Goal: Task Accomplishment & Management: Use online tool/utility

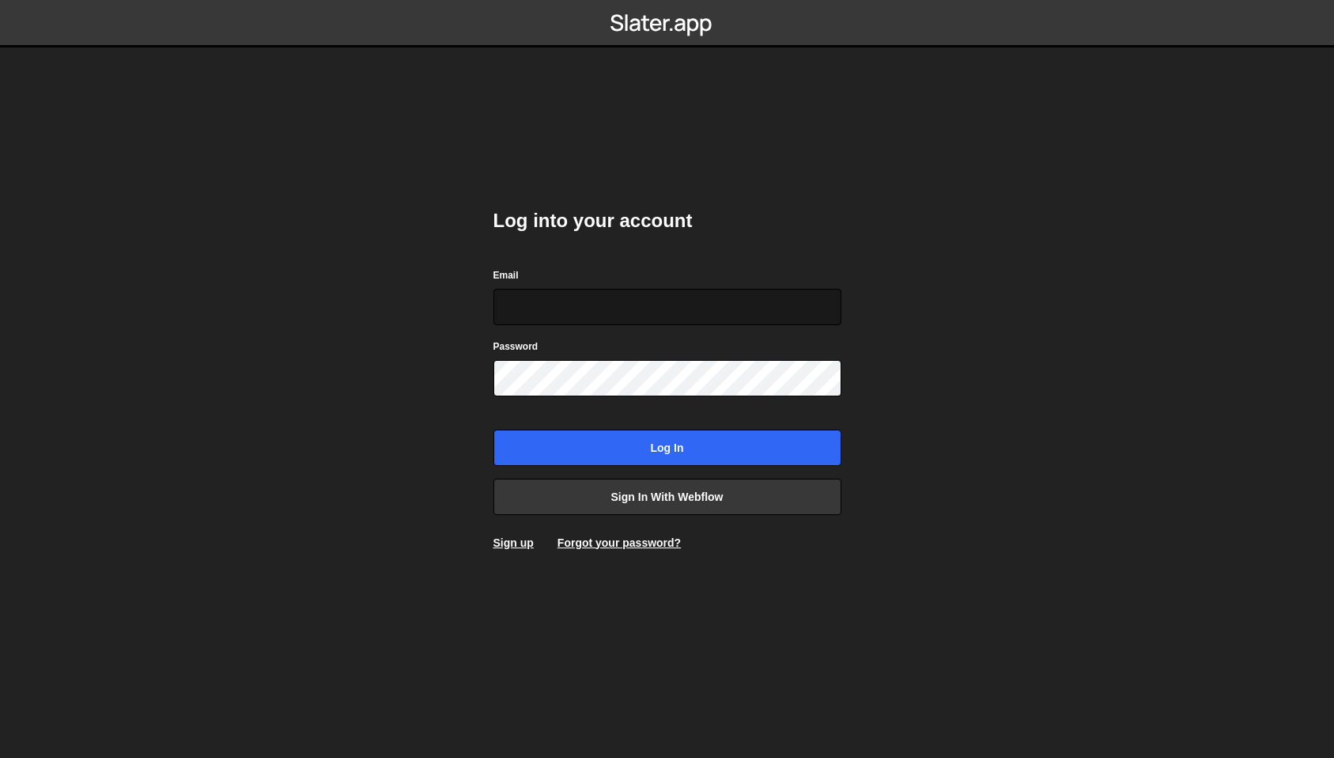
click at [562, 300] on input "Email" at bounding box center [668, 307] width 348 height 36
type input "hello@gewe.swiss"
click at [569, 398] on form "Email hello@gewe.swiss Password Log in" at bounding box center [668, 366] width 348 height 199
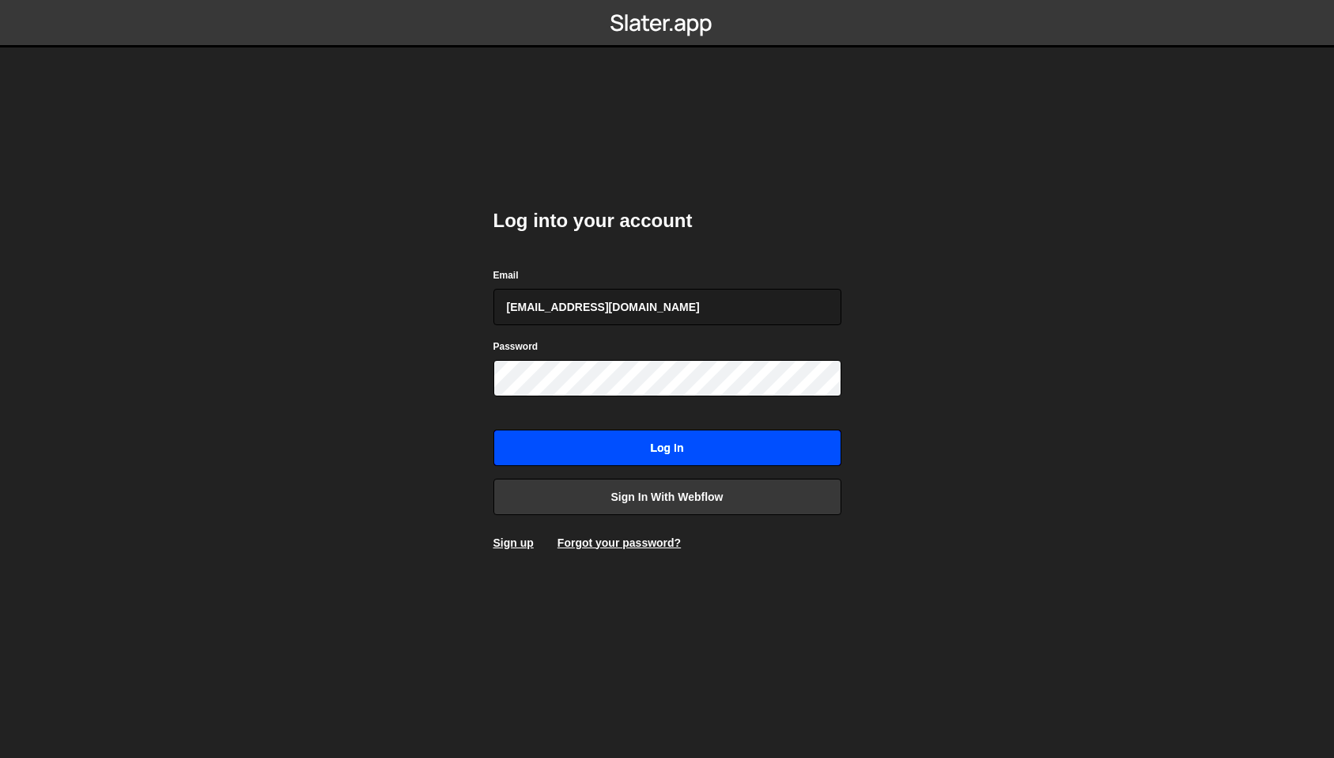
click at [636, 434] on input "Log in" at bounding box center [668, 448] width 348 height 36
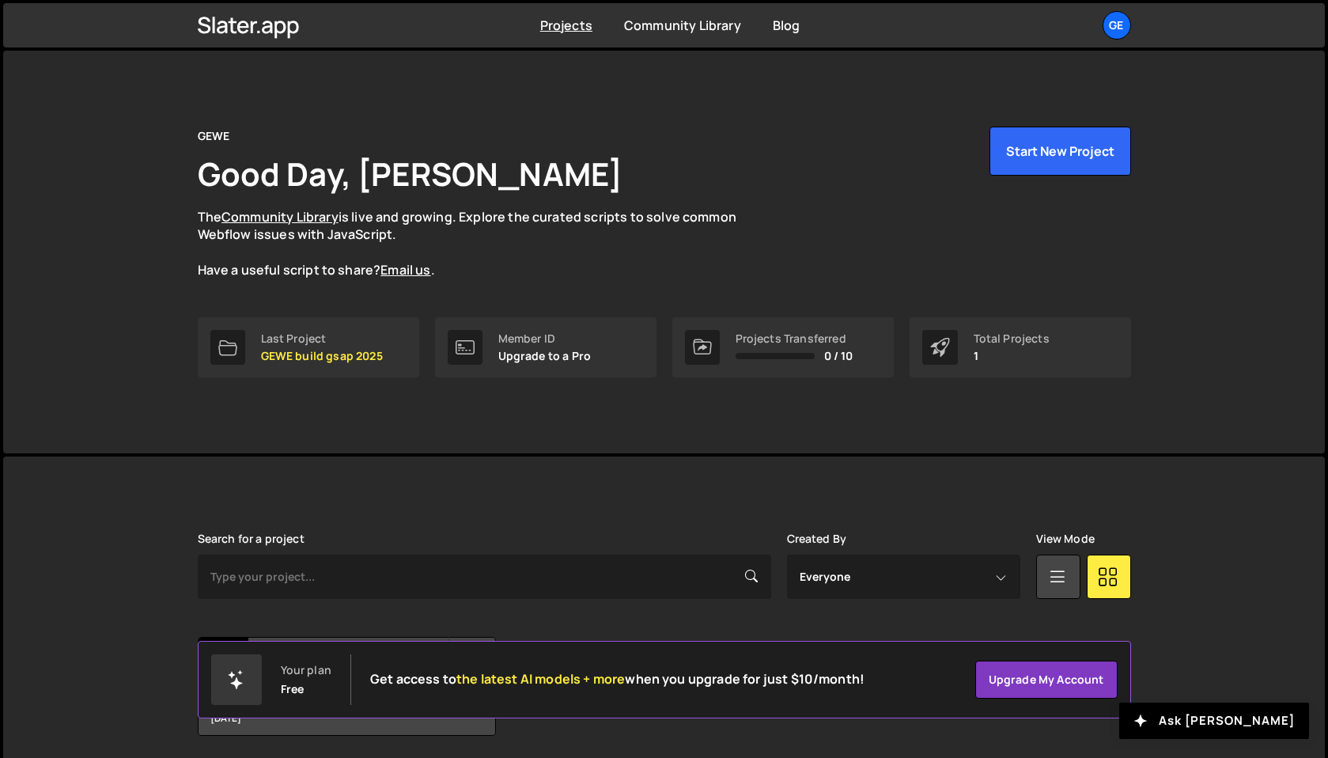
scroll to position [56, 0]
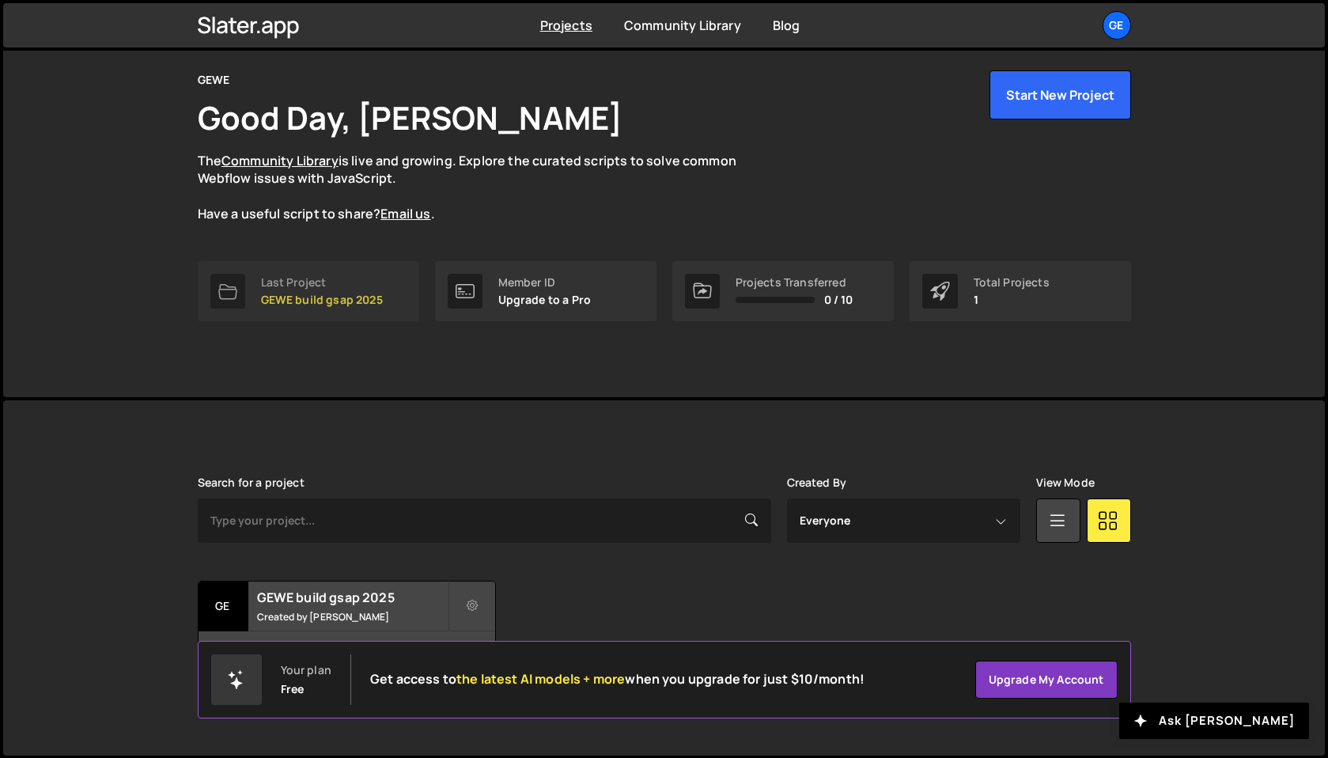
click at [345, 304] on p "GEWE build gsap 2025" at bounding box center [322, 299] width 122 height 13
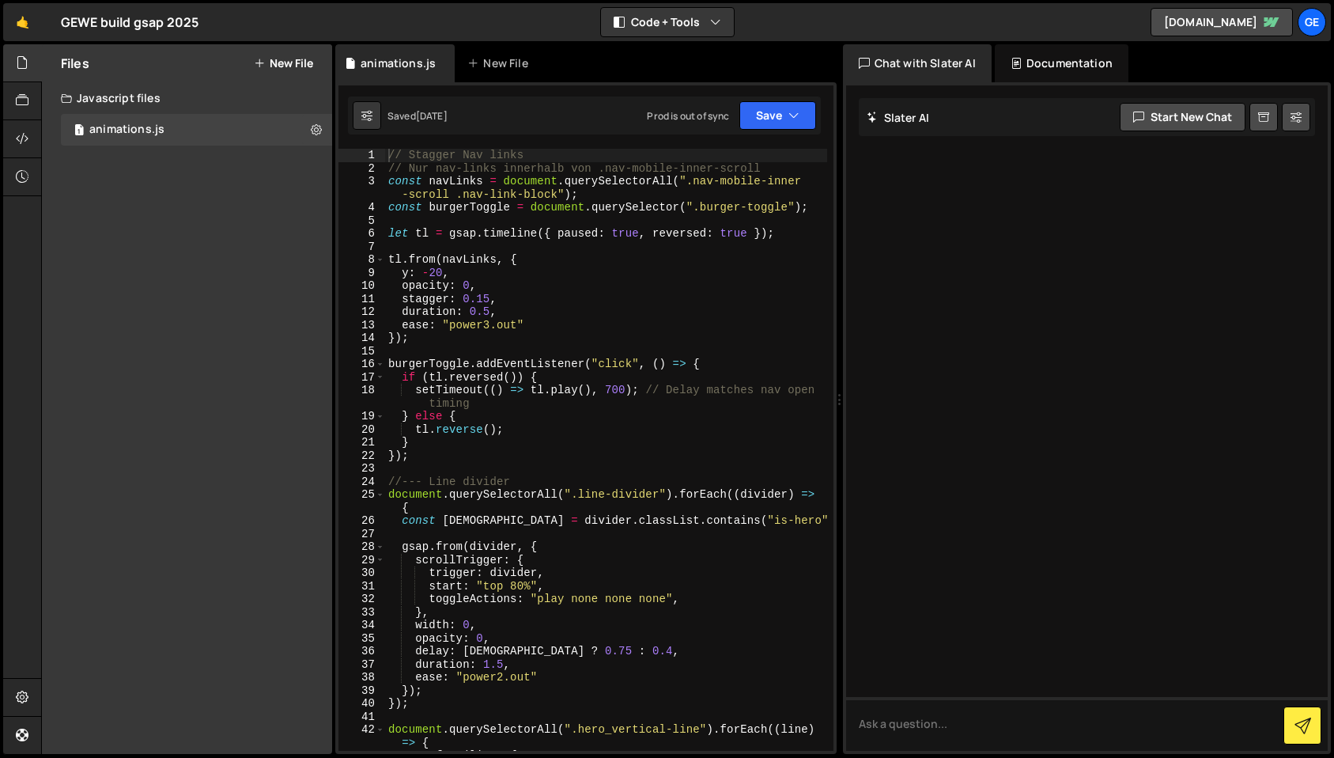
type textarea "stagger: 0.15,"
click at [494, 302] on div "// Stagger Nav links // Nur nav-links innerhalb von .nav-mobile-inner-scroll co…" at bounding box center [606, 463] width 442 height 628
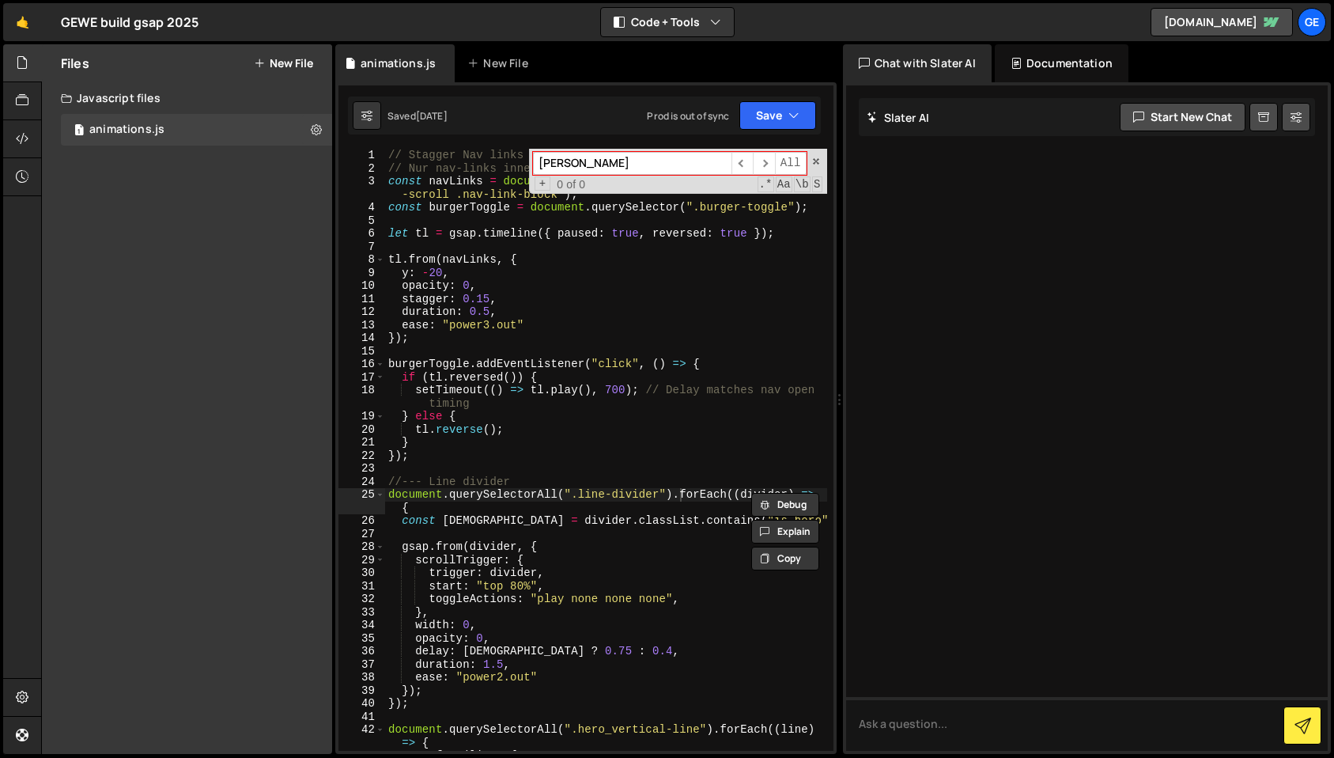
type input "footer"
click at [818, 161] on span at bounding box center [816, 161] width 11 height 11
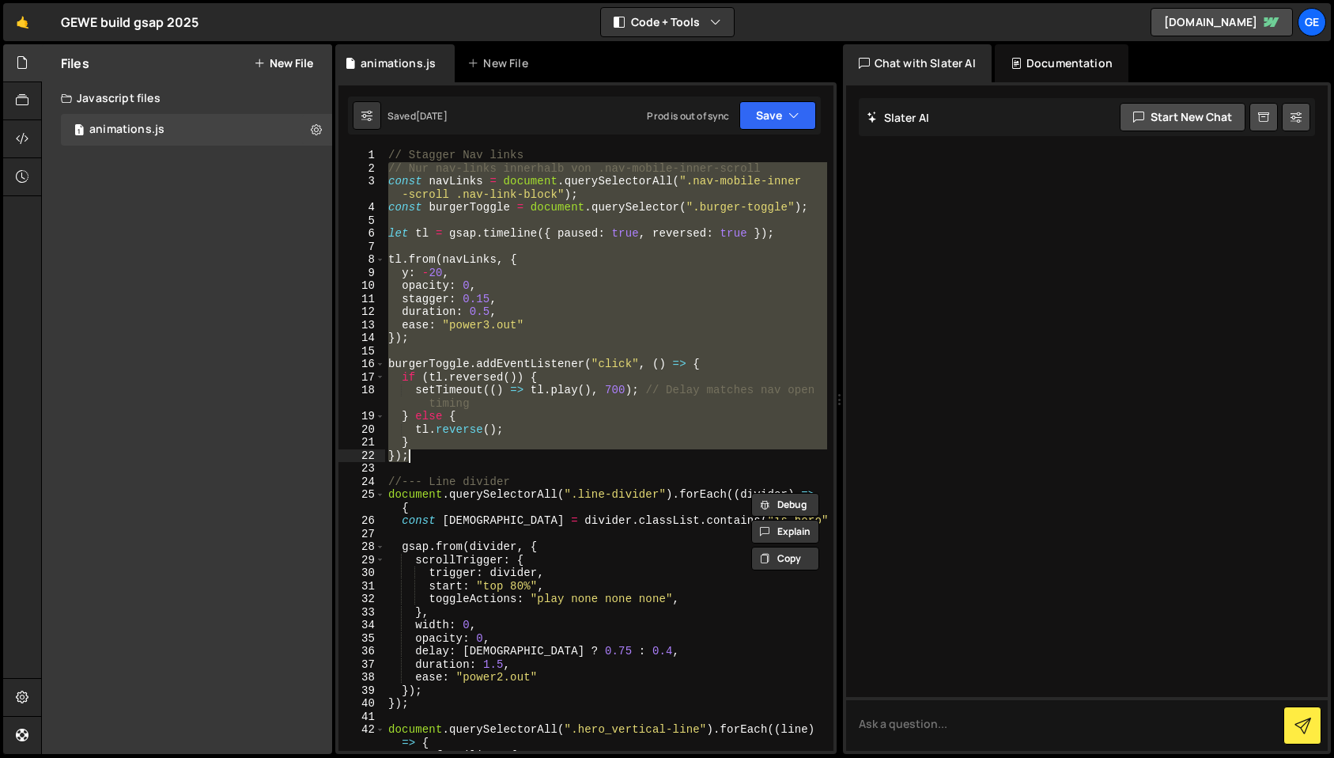
drag, startPoint x: 388, startPoint y: 168, endPoint x: 551, endPoint y: 456, distance: 330.2
click at [551, 456] on div "// Stagger Nav links // Nur nav-links innerhalb von .nav-mobile-inner-scroll co…" at bounding box center [606, 463] width 442 height 628
click at [589, 259] on div "// Stagger Nav links // Nur nav-links innerhalb von .nav-mobile-inner-scroll co…" at bounding box center [606, 450] width 442 height 602
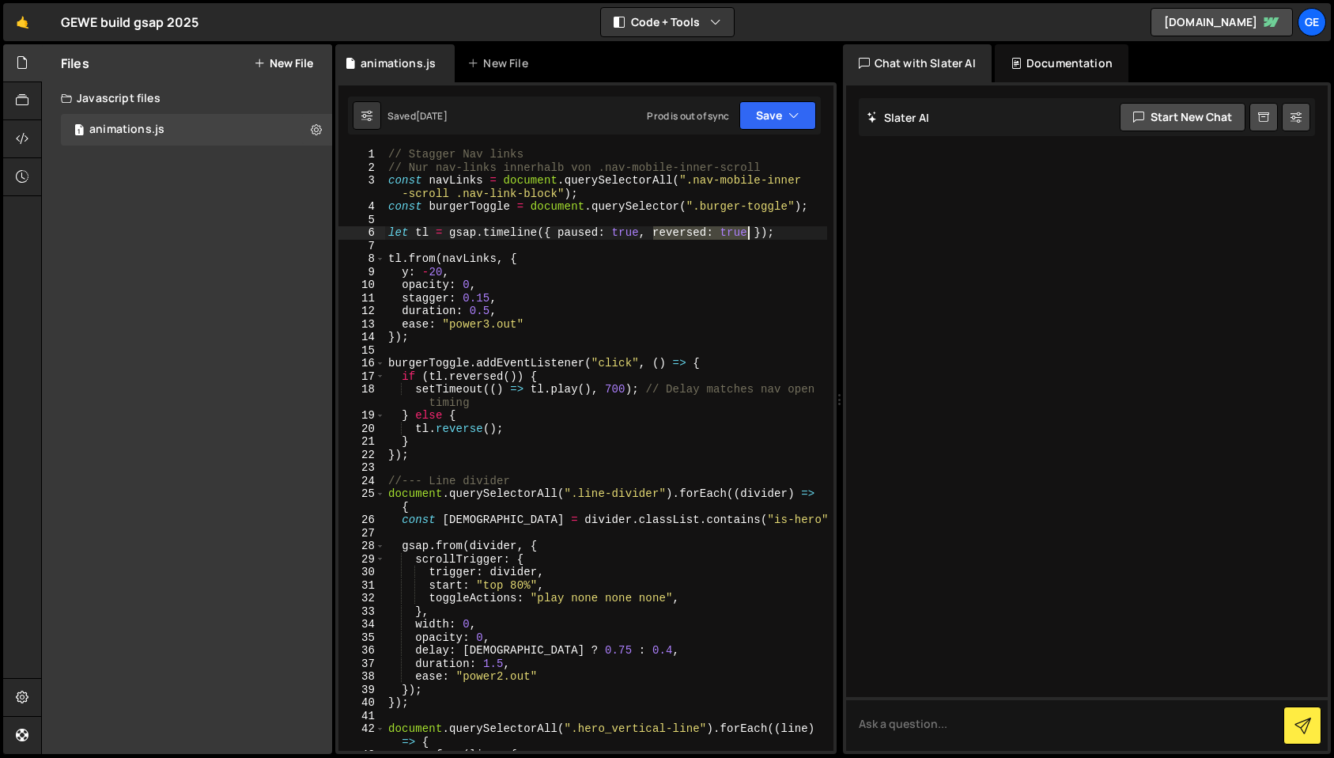
drag, startPoint x: 654, startPoint y: 238, endPoint x: 748, endPoint y: 238, distance: 93.3
click at [748, 238] on div "// Stagger Nav links // Nur nav-links innerhalb von .nav-mobile-inner-scroll co…" at bounding box center [606, 462] width 442 height 628
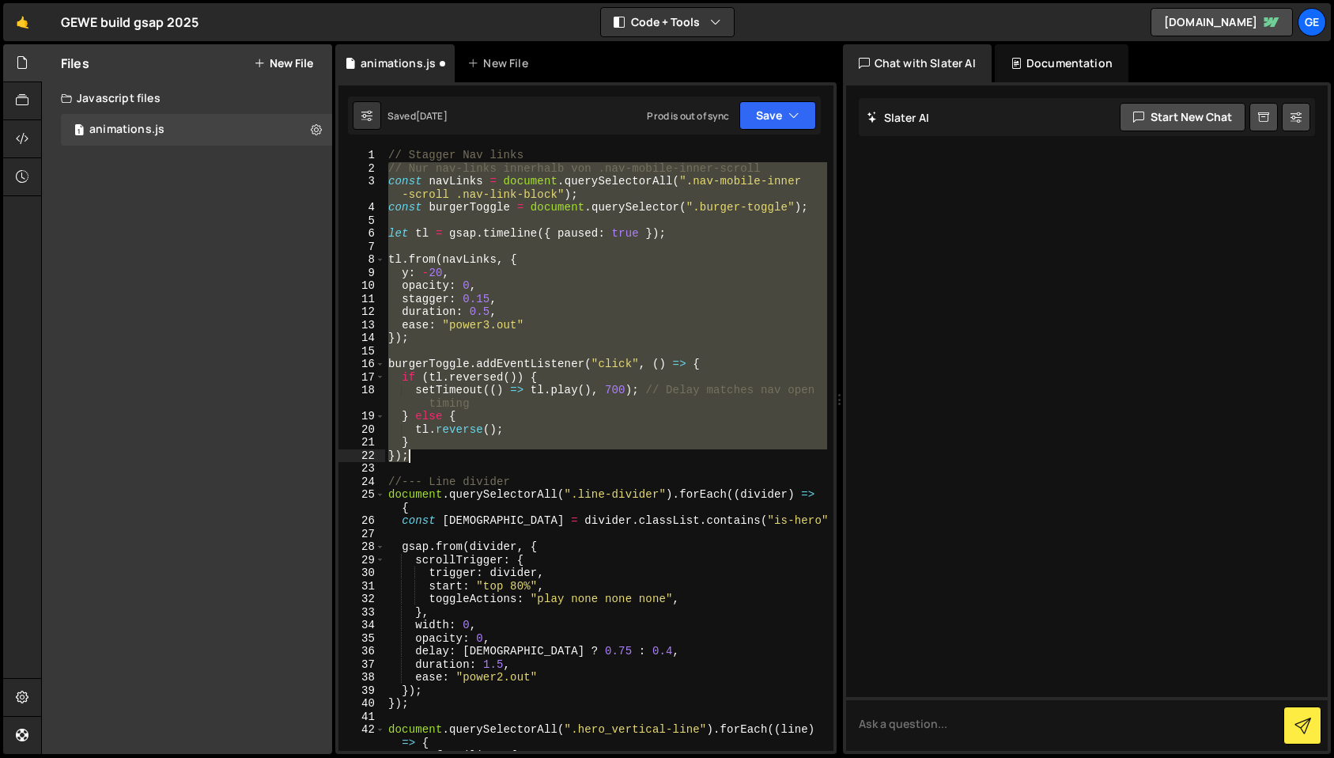
drag, startPoint x: 387, startPoint y: 169, endPoint x: 459, endPoint y: 458, distance: 297.6
click at [459, 458] on div "// Stagger Nav links // Nur nav-links innerhalb von .nav-mobile-inner-scroll co…" at bounding box center [606, 463] width 442 height 628
paste textarea
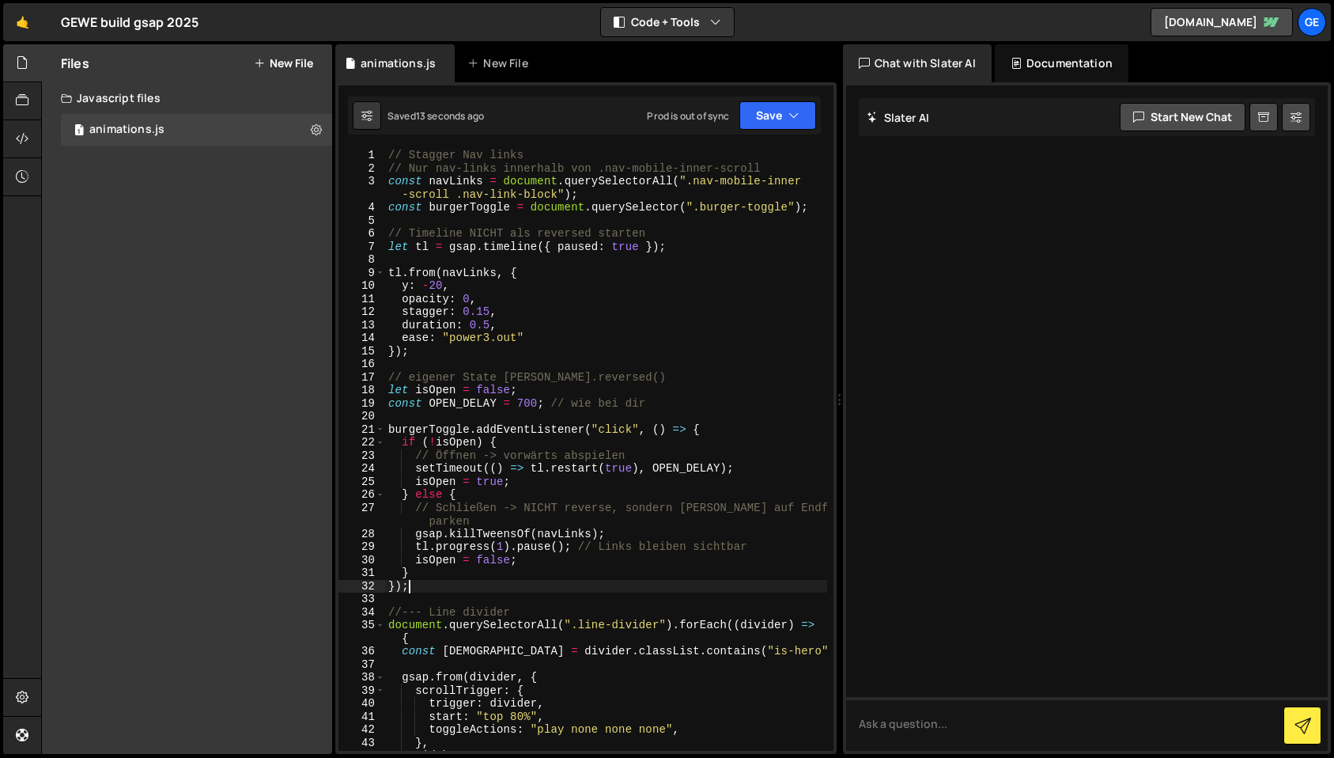
scroll to position [7941, 0]
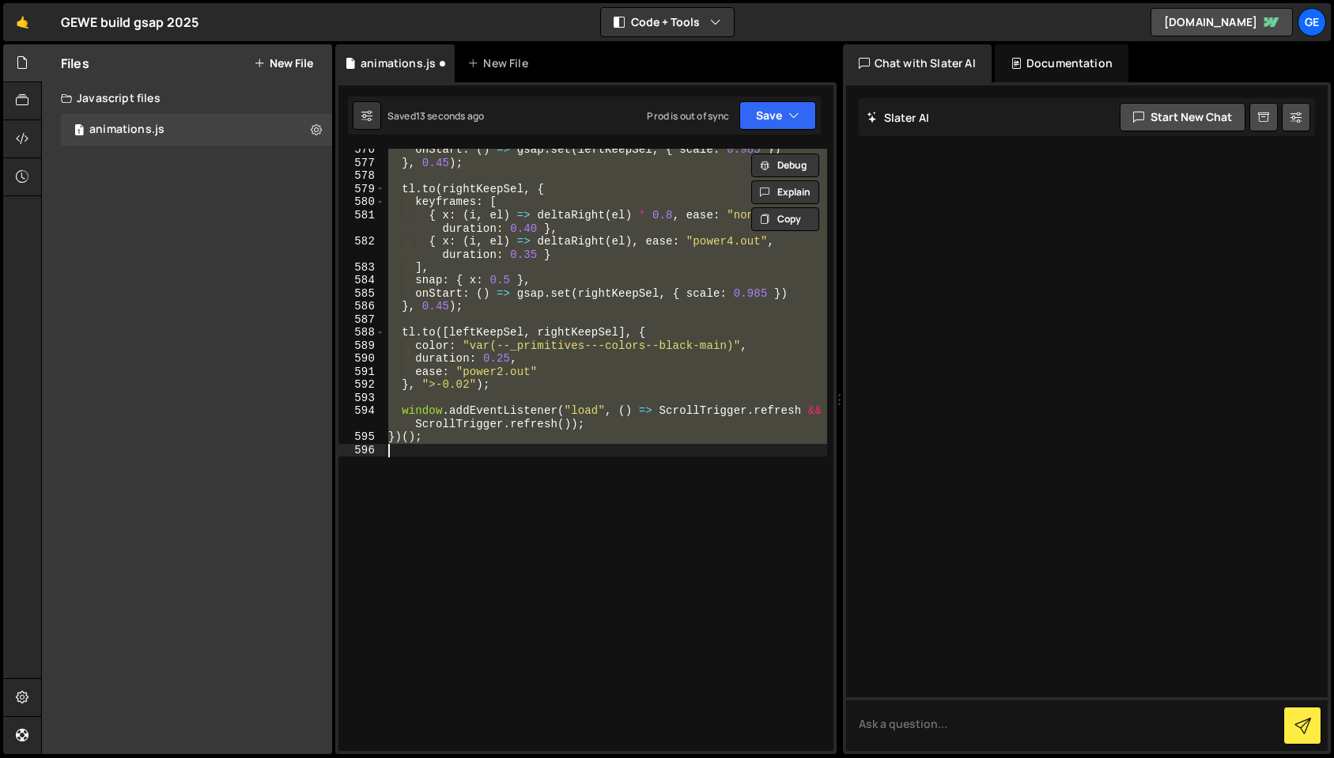
type textarea "} });"
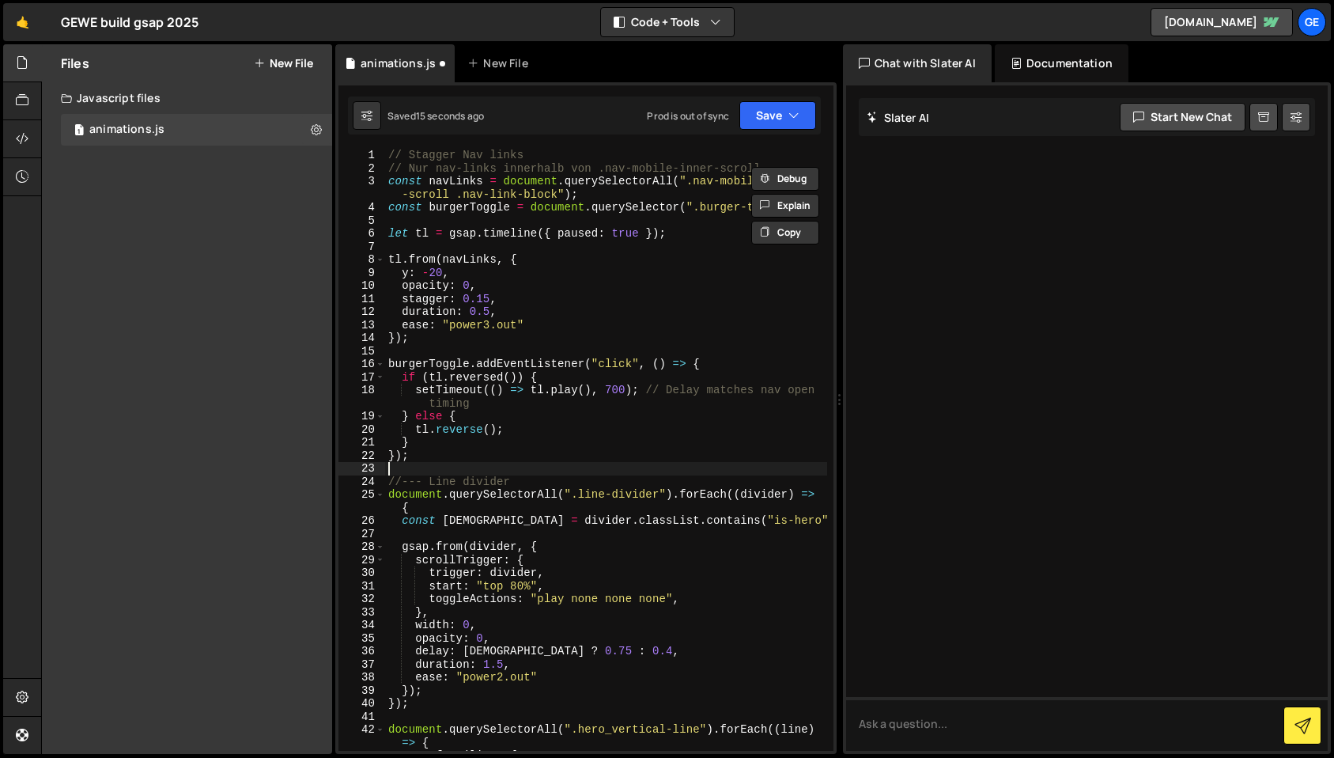
click at [471, 463] on div "// Stagger Nav links // Nur nav-links innerhalb von .nav-mobile-inner-scroll co…" at bounding box center [606, 463] width 442 height 628
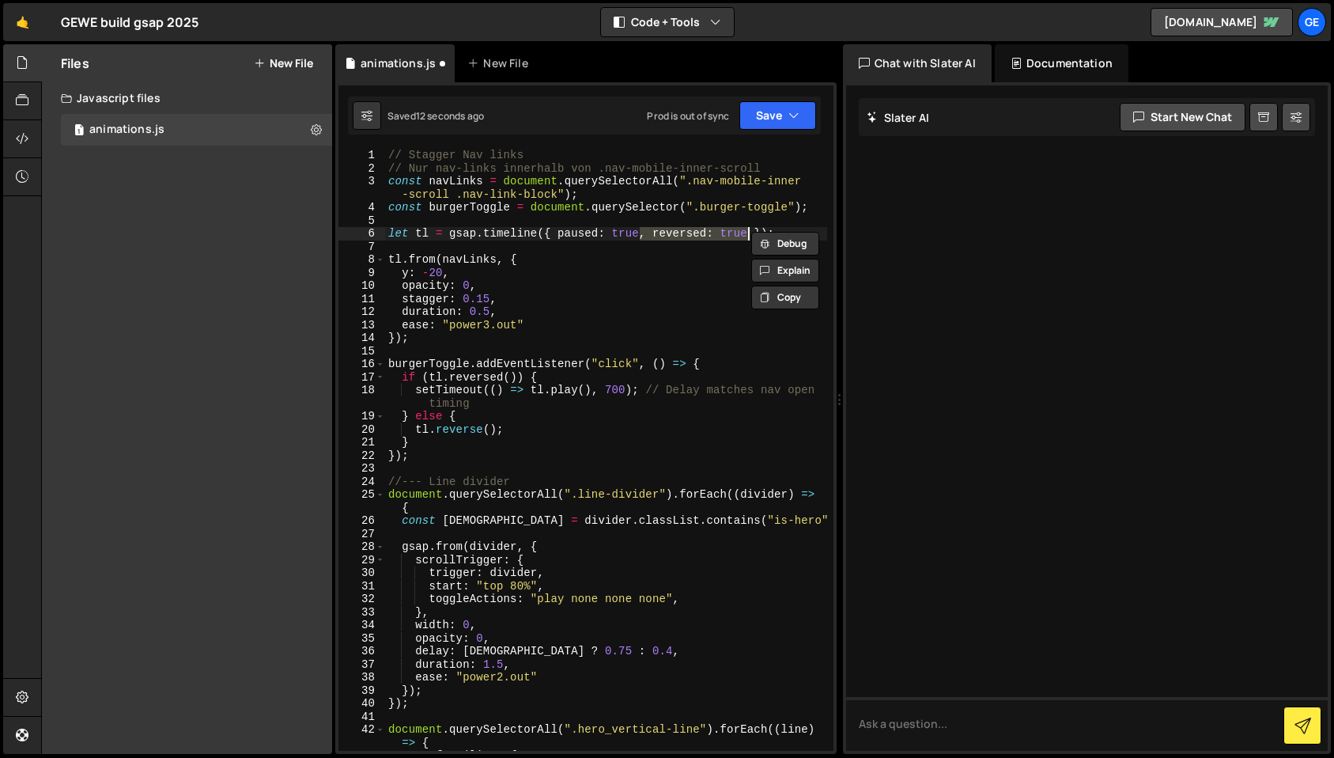
click at [644, 308] on div "// Stagger Nav links // Nur nav-links innerhalb von .nav-mobile-inner-scroll co…" at bounding box center [606, 463] width 442 height 628
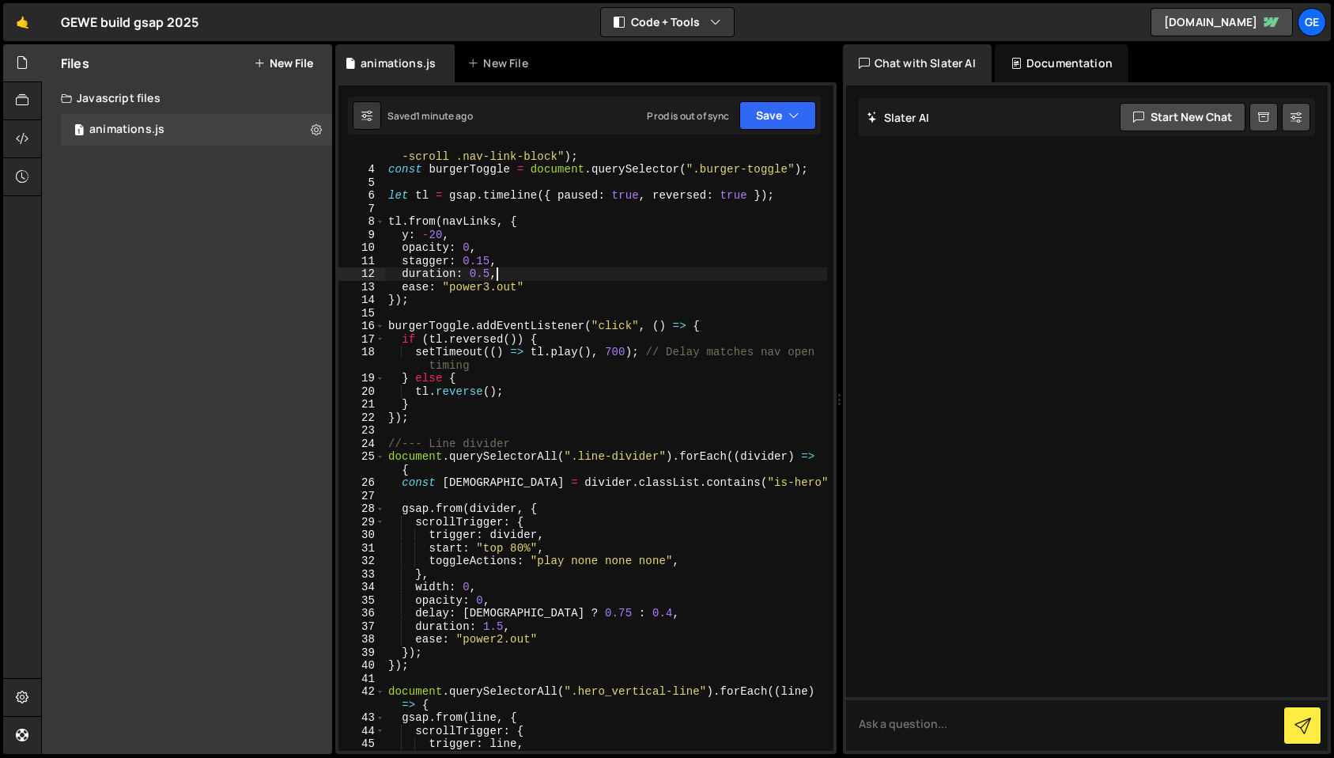
scroll to position [36, 0]
click at [690, 358] on div "const navLinks = document . querySelectorAll ( ".nav-mobile-inner -scroll .nav-…" at bounding box center [606, 459] width 442 height 642
click at [616, 356] on div "const navLinks = document . querySelectorAll ( ".nav-mobile-inner -scroll .nav-…" at bounding box center [606, 459] width 442 height 642
click at [614, 359] on div "const navLinks = document . querySelectorAll ( ".nav-mobile-inner -scroll .nav-…" at bounding box center [606, 459] width 442 height 642
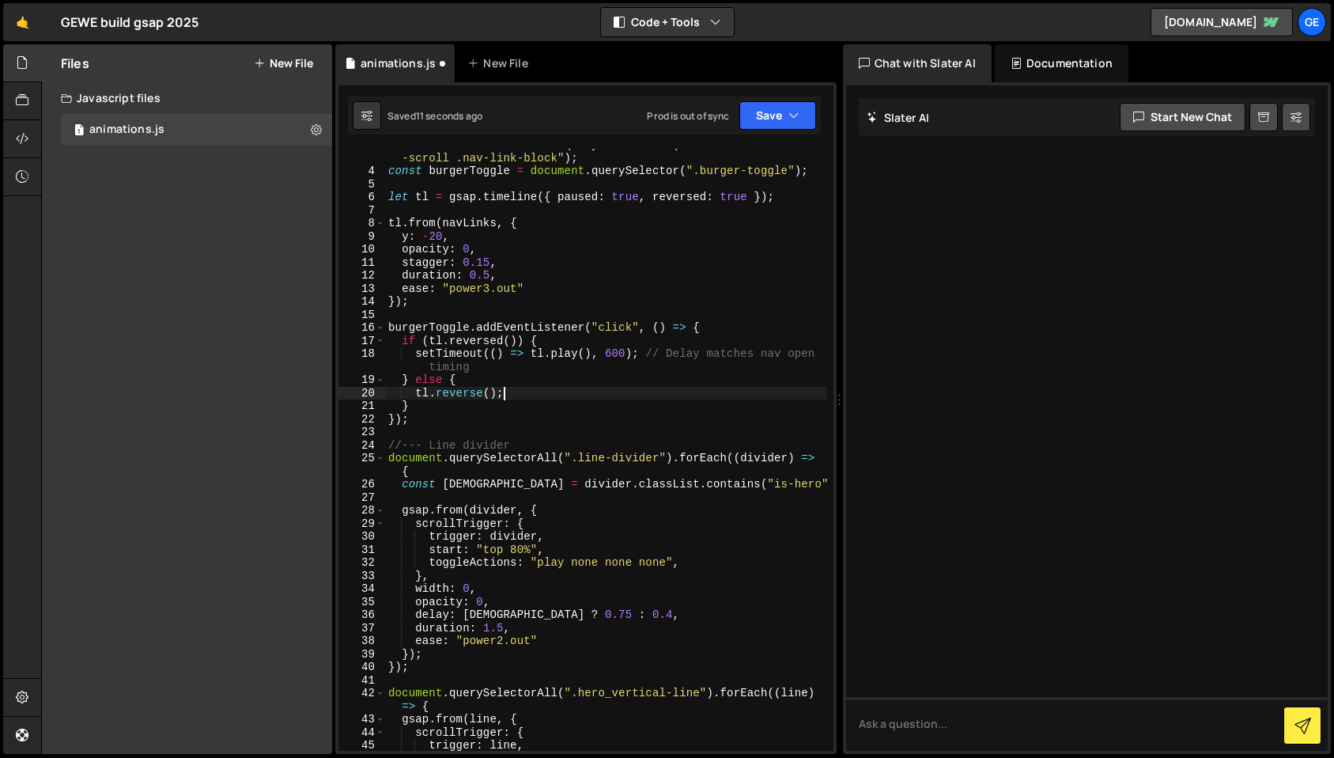
click at [523, 395] on div "const navLinks = document . querySelectorAll ( ".nav-mobile-inner -scroll .nav-…" at bounding box center [606, 459] width 442 height 642
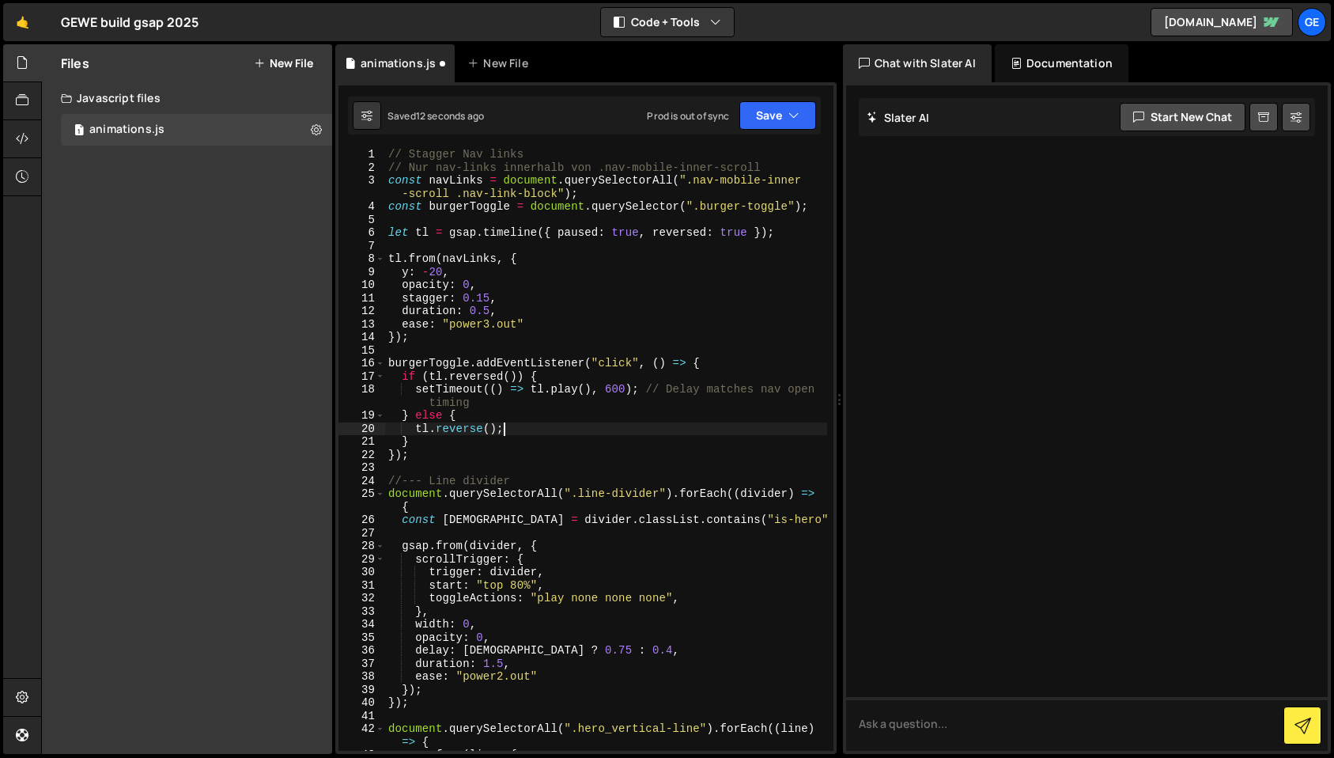
scroll to position [0, 0]
click at [684, 235] on div "// Stagger Nav links // Nur nav-links innerhalb von .nav-mobile-inner-scroll co…" at bounding box center [606, 463] width 442 height 628
click at [689, 280] on div "// Stagger Nav links // Nur nav-links innerhalb von .nav-mobile-inner-scroll co…" at bounding box center [606, 463] width 442 height 628
type textarea "opacity: 0,"
